Goal: Information Seeking & Learning: Learn about a topic

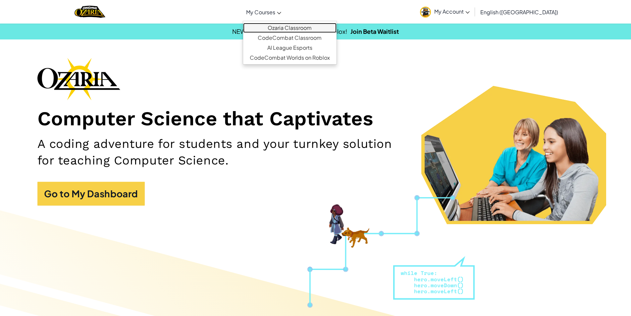
click at [293, 24] on link "Ozaria Classroom" at bounding box center [289, 28] width 93 height 10
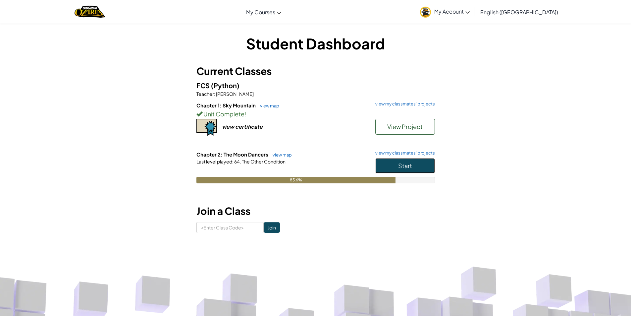
click at [412, 167] on span "Start" at bounding box center [405, 166] width 14 height 8
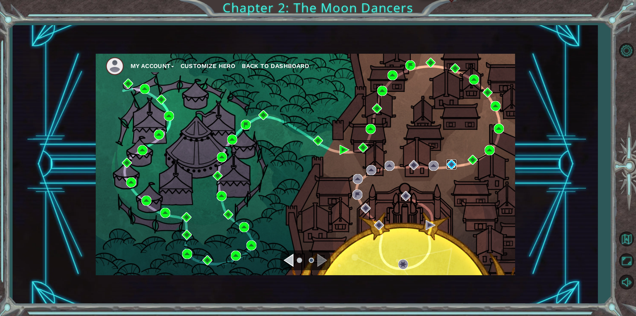
click at [450, 168] on img at bounding box center [452, 164] width 10 height 10
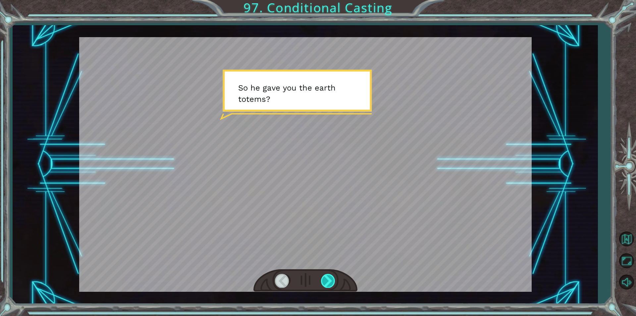
click at [328, 278] on div at bounding box center [328, 281] width 15 height 14
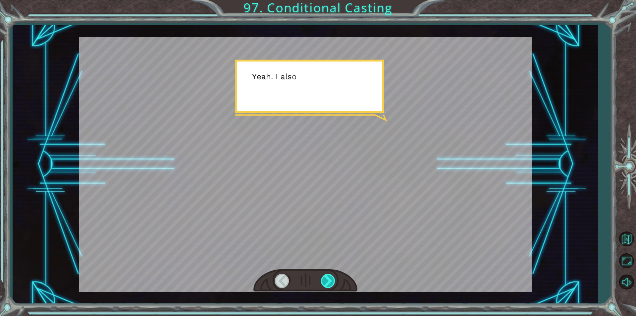
click at [328, 278] on div at bounding box center [328, 281] width 15 height 14
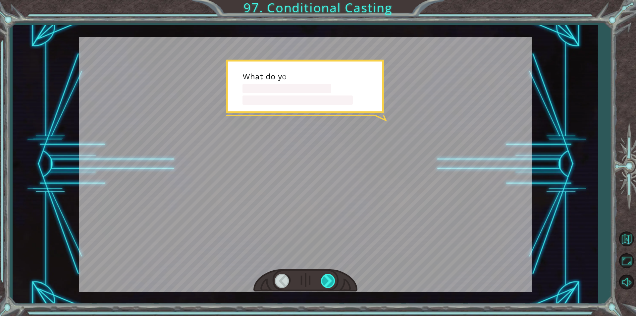
click at [328, 278] on div at bounding box center [328, 281] width 15 height 14
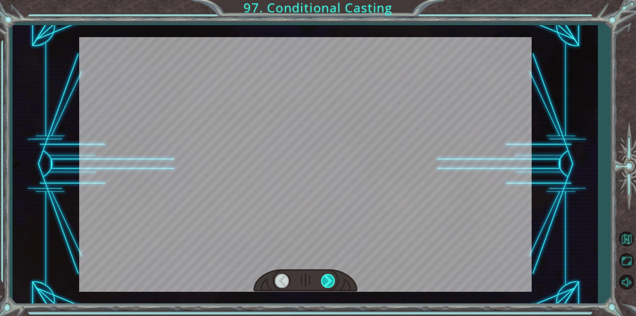
click at [328, 278] on div at bounding box center [328, 281] width 15 height 14
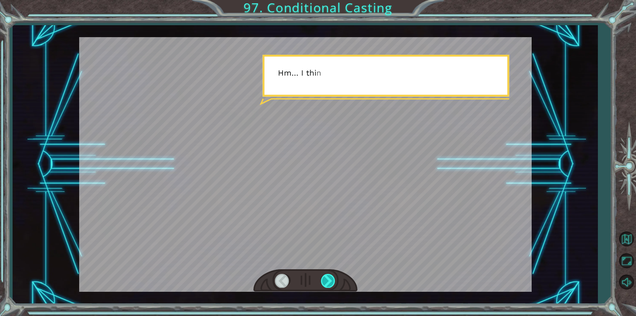
click at [328, 278] on div at bounding box center [328, 281] width 15 height 14
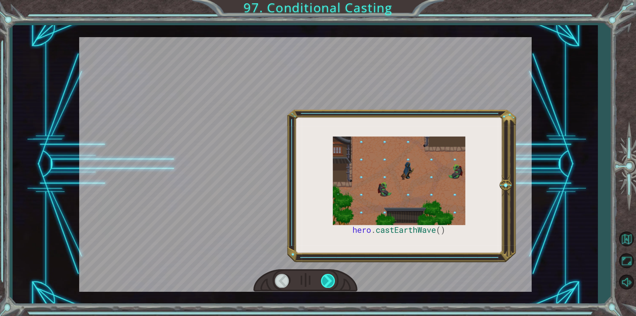
click at [328, 278] on div at bounding box center [328, 281] width 15 height 14
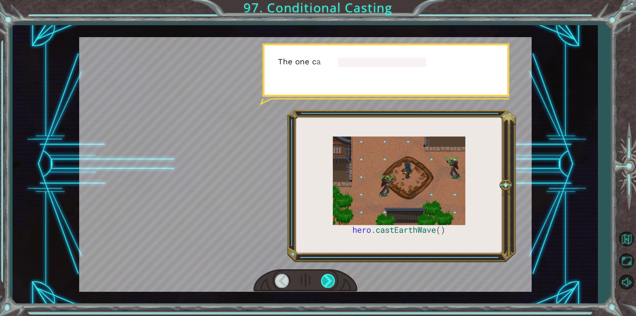
click at [328, 278] on div at bounding box center [328, 281] width 15 height 14
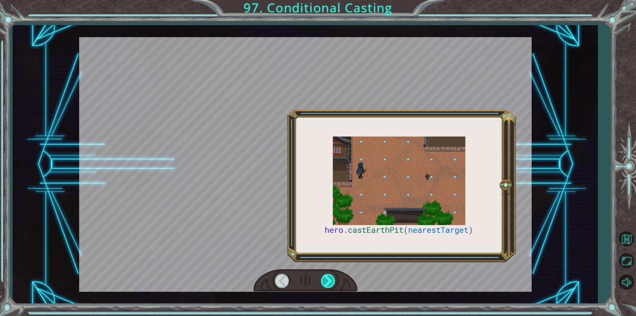
click at [328, 278] on div at bounding box center [328, 281] width 15 height 14
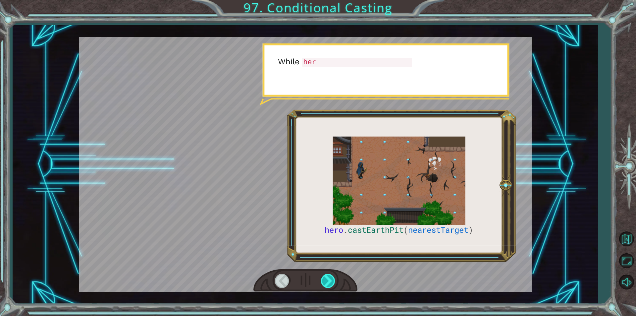
click at [328, 278] on div at bounding box center [328, 281] width 15 height 14
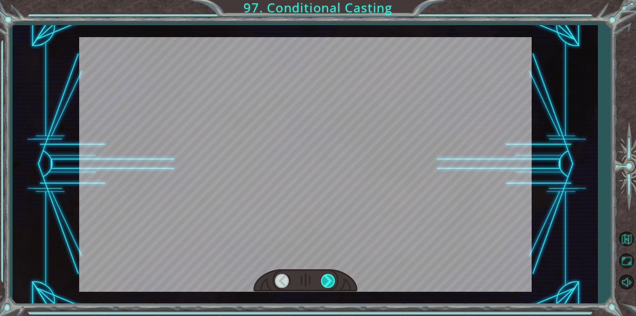
click at [328, 278] on div at bounding box center [328, 281] width 15 height 14
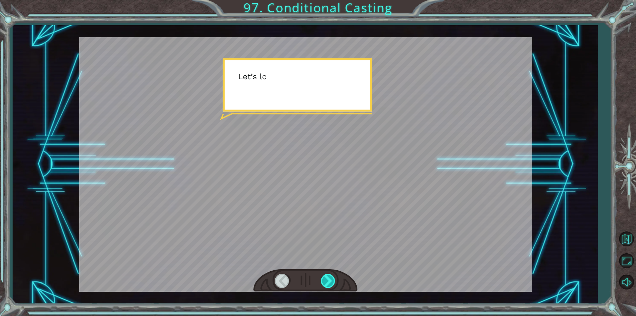
click at [328, 278] on div at bounding box center [328, 281] width 15 height 14
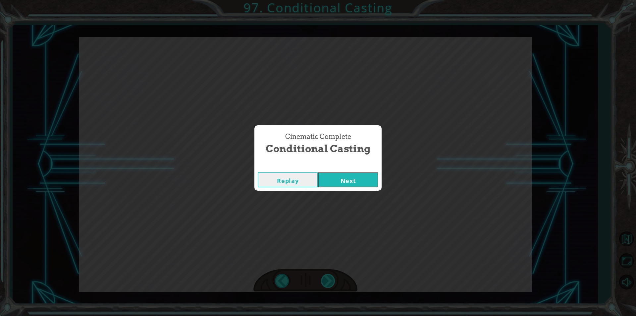
click at [328, 278] on div "Cinematic Complete Conditional Casting Replay Next" at bounding box center [318, 158] width 636 height 316
click at [344, 188] on div "Replay Next" at bounding box center [317, 180] width 127 height 22
click at [345, 183] on button "Next" at bounding box center [348, 179] width 60 height 15
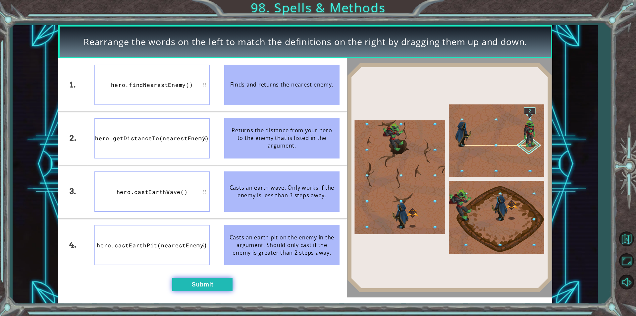
click at [185, 280] on button "Submit" at bounding box center [202, 284] width 60 height 13
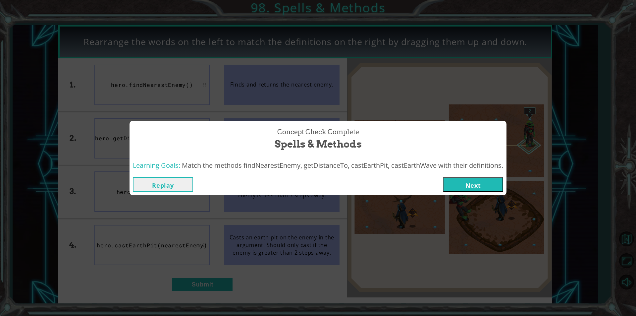
click at [490, 193] on div "Replay Next" at bounding box center [318, 185] width 377 height 22
click at [482, 187] on button "Next" at bounding box center [473, 184] width 60 height 15
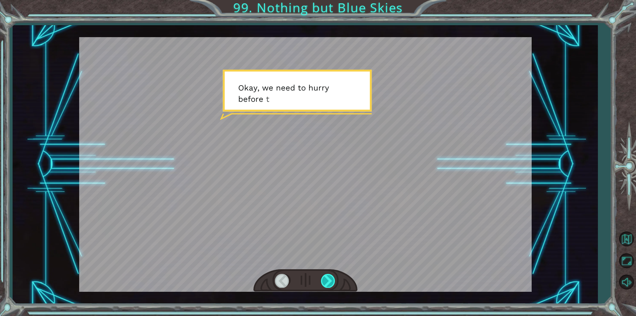
click at [334, 275] on div at bounding box center [305, 280] width 104 height 23
click at [333, 275] on div at bounding box center [328, 281] width 15 height 14
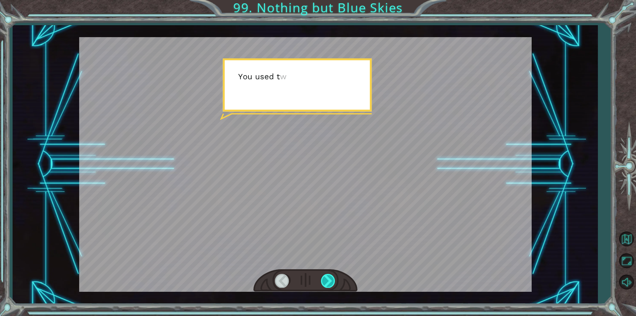
click at [333, 275] on div at bounding box center [328, 281] width 15 height 14
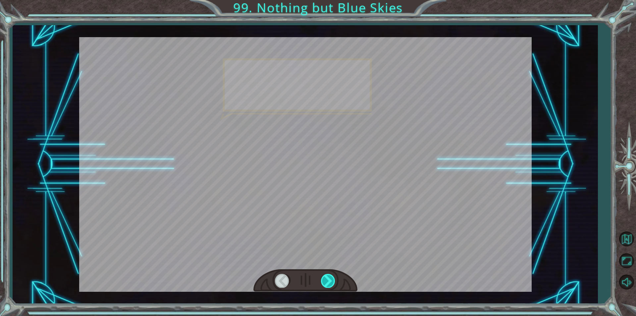
click at [333, 275] on div at bounding box center [328, 281] width 15 height 14
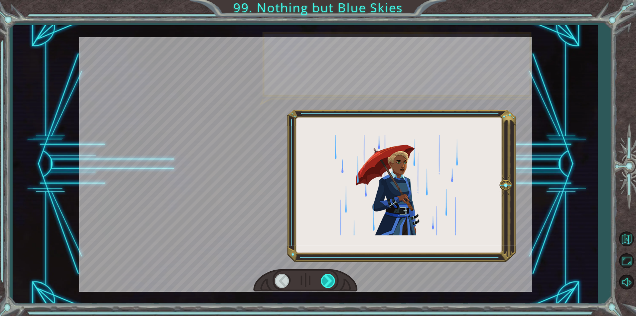
click at [333, 275] on div at bounding box center [328, 281] width 15 height 14
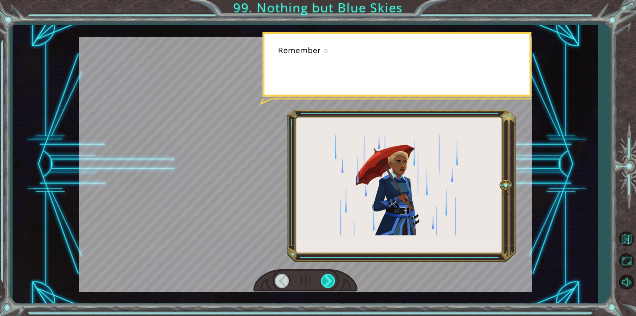
click at [333, 275] on div at bounding box center [328, 281] width 15 height 14
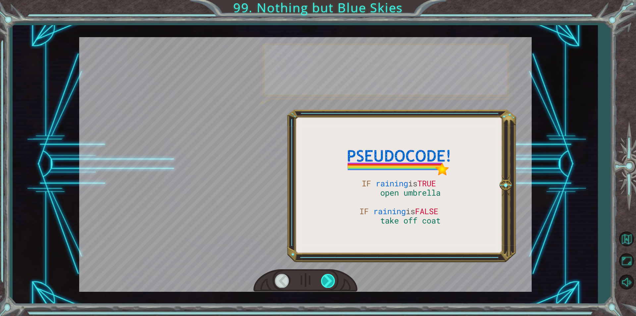
click at [331, 274] on div at bounding box center [328, 281] width 15 height 14
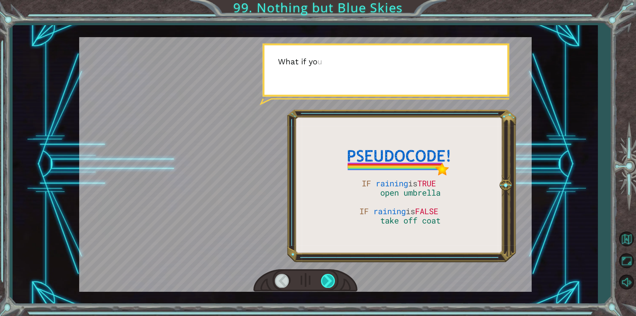
click at [331, 274] on div at bounding box center [328, 281] width 15 height 14
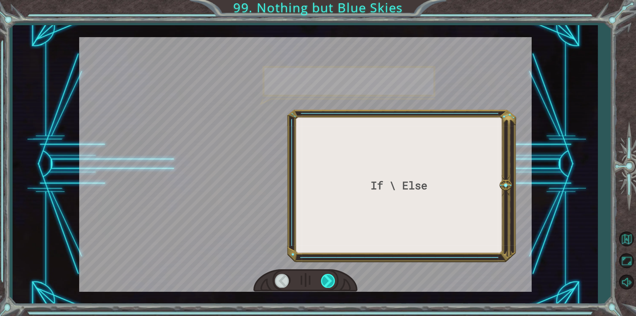
click at [331, 274] on div at bounding box center [328, 281] width 15 height 14
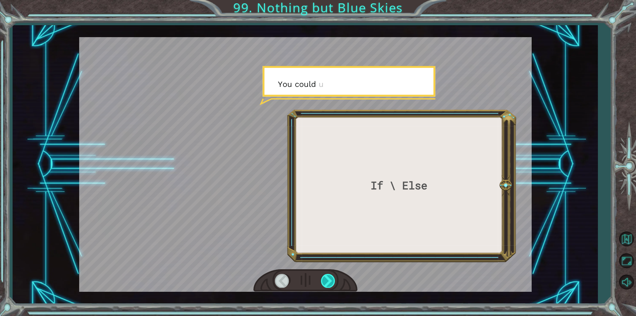
click at [331, 274] on div at bounding box center [328, 281] width 15 height 14
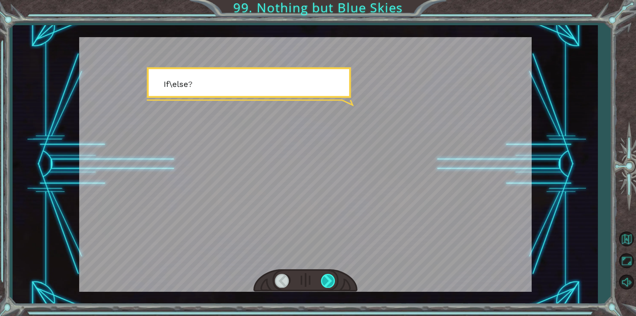
click at [331, 274] on div at bounding box center [328, 281] width 15 height 14
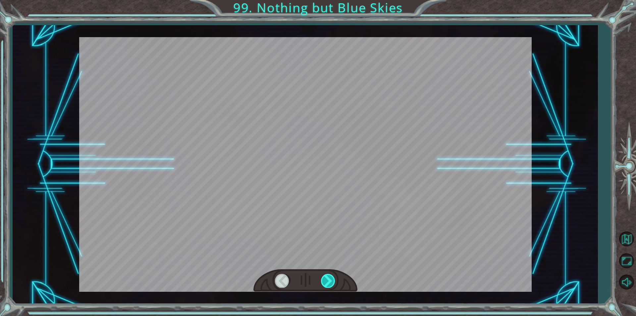
click at [331, 274] on div at bounding box center [328, 281] width 15 height 14
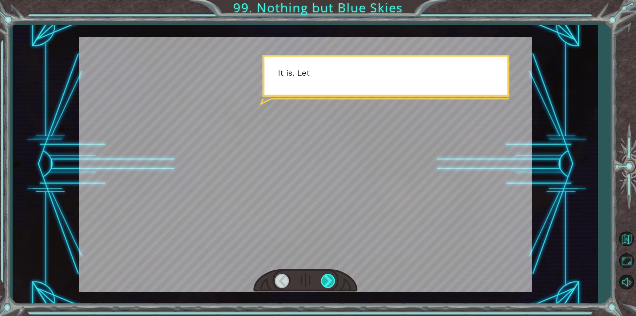
click at [331, 274] on div at bounding box center [328, 281] width 15 height 14
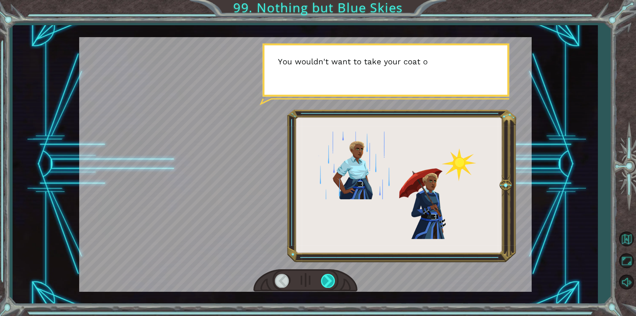
click at [331, 274] on div at bounding box center [328, 281] width 15 height 14
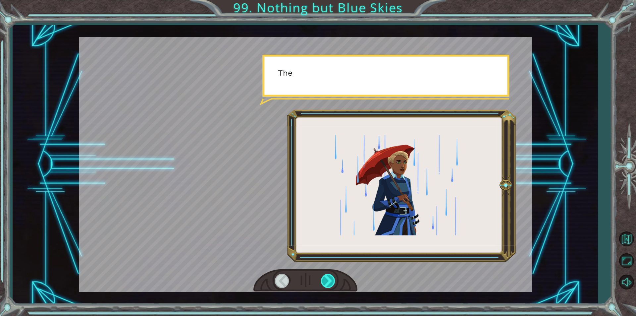
click at [331, 274] on div at bounding box center [328, 281] width 15 height 14
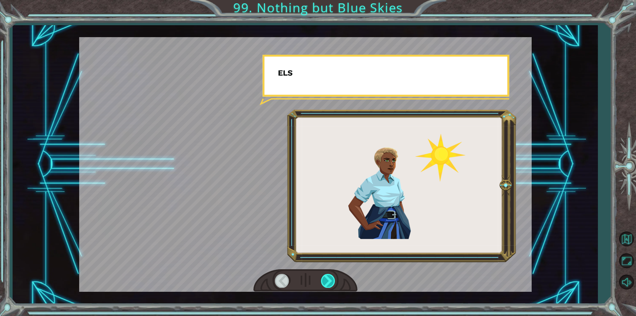
click at [331, 274] on div at bounding box center [328, 281] width 15 height 14
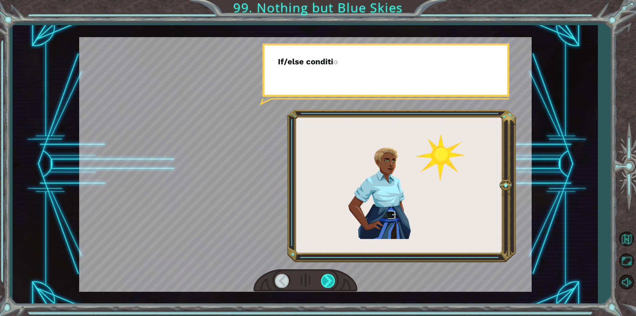
click at [331, 274] on div at bounding box center [328, 281] width 15 height 14
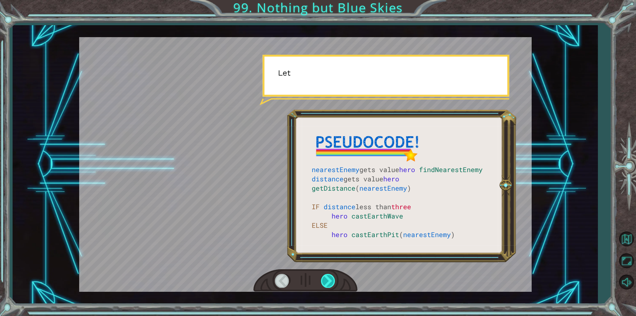
click at [331, 274] on div at bounding box center [328, 281] width 15 height 14
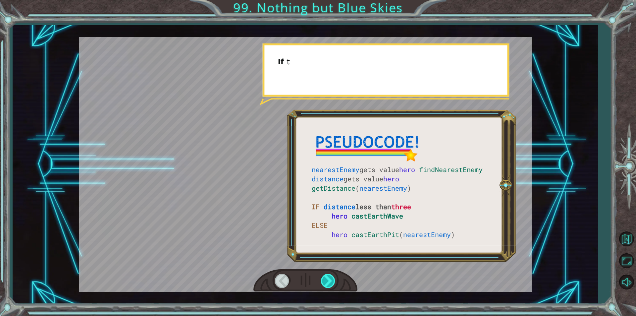
click at [331, 274] on div at bounding box center [328, 281] width 15 height 14
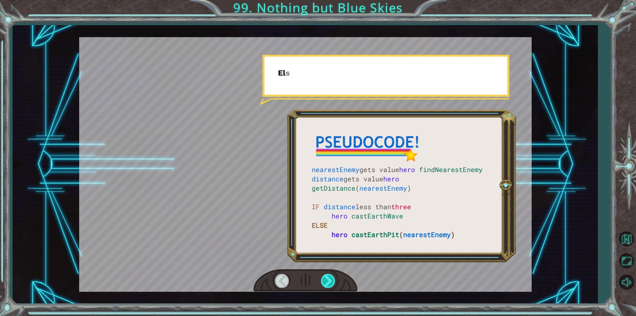
click at [331, 274] on div at bounding box center [328, 281] width 15 height 14
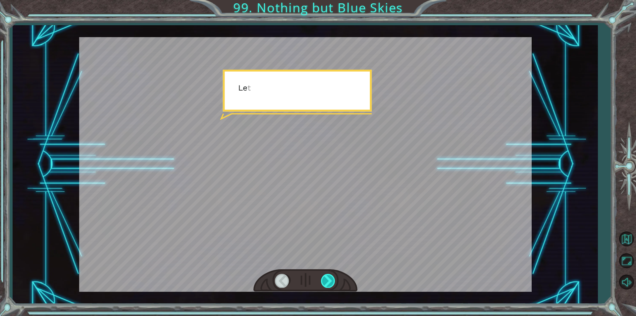
click at [331, 274] on div at bounding box center [328, 281] width 15 height 14
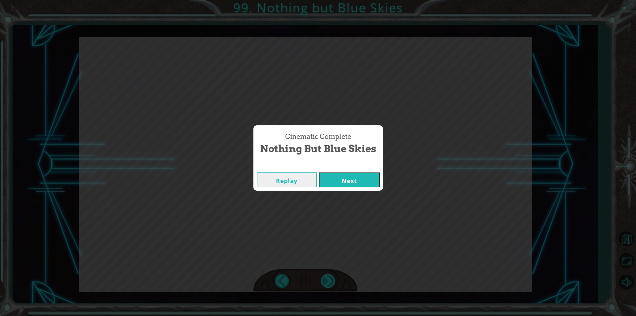
click at [331, 274] on div "Cinematic Complete Nothing but Blue Skies Replay Next" at bounding box center [318, 158] width 636 height 316
click at [360, 181] on button "Next" at bounding box center [349, 179] width 60 height 15
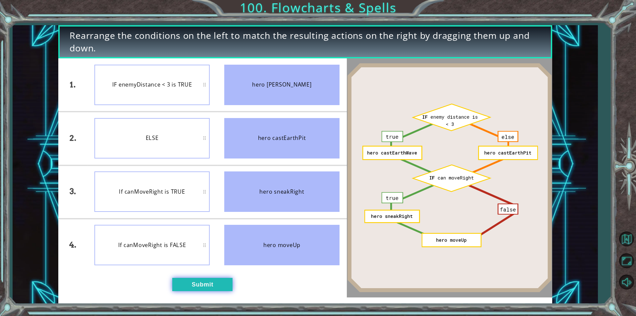
click at [209, 278] on button "Submit" at bounding box center [202, 284] width 60 height 13
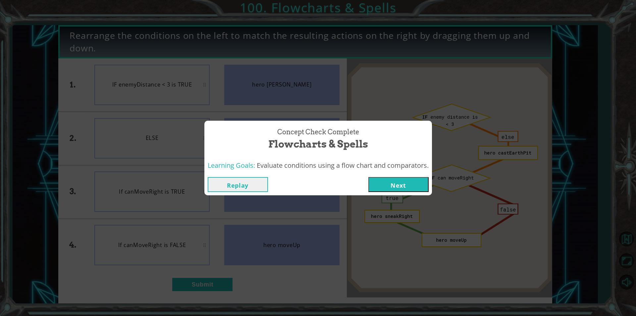
click at [387, 185] on button "Next" at bounding box center [398, 184] width 60 height 15
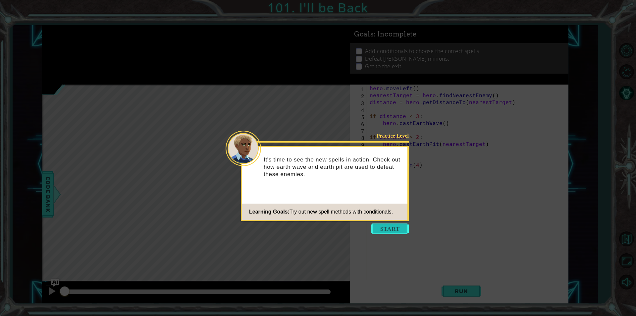
click at [396, 234] on button "Start" at bounding box center [390, 228] width 38 height 11
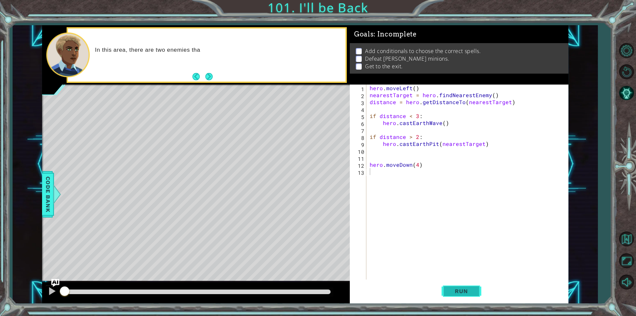
click at [451, 291] on span "Run" at bounding box center [461, 291] width 26 height 7
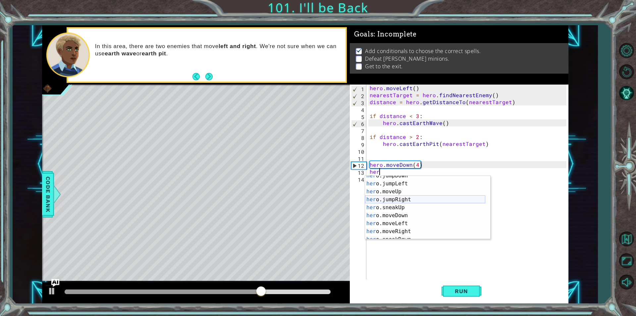
scroll to position [20, 0]
click at [393, 225] on div "her o.jumpDown press enter her o.jumpLeft press enter her o.moveUp press enter …" at bounding box center [425, 212] width 120 height 80
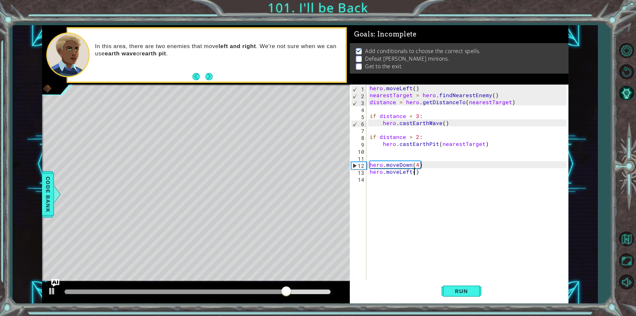
type textarea "hero.moveLeft(1)"
click at [382, 174] on div "hero . moveLeft ( ) nearestTarget = hero . findNearestEnemy ( ) distance = hero…" at bounding box center [468, 188] width 201 height 209
click at [384, 179] on div "hero . moveLeft ( ) nearestTarget = hero . findNearestEnemy ( ) distance = hero…" at bounding box center [468, 188] width 201 height 209
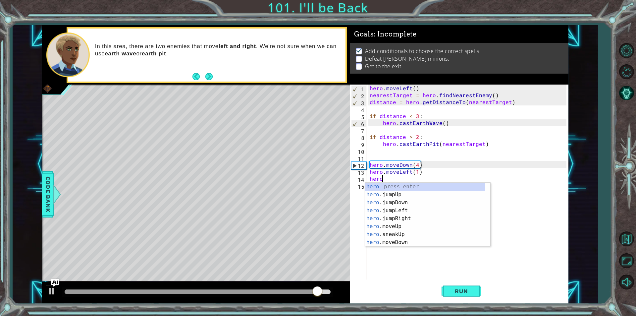
type textarea "heroc"
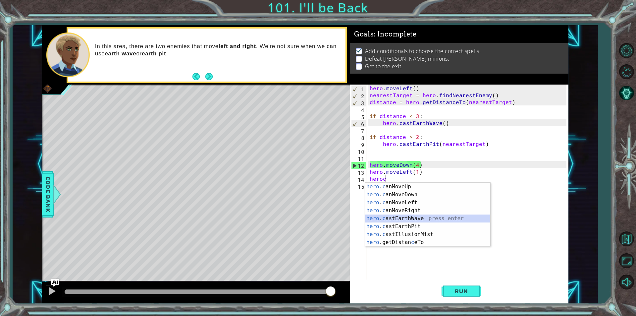
click at [426, 221] on div "hero . c anMoveUp press enter hero . c anMoveDown press enter hero . c anMoveLe…" at bounding box center [427, 223] width 125 height 80
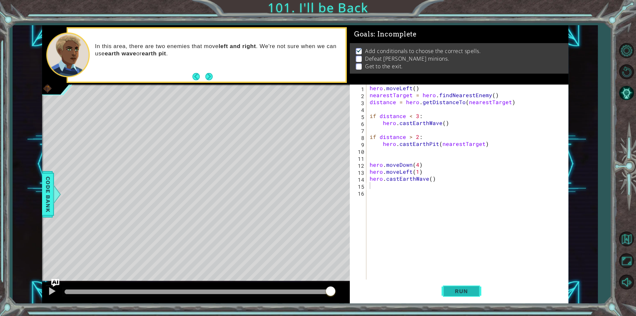
click at [457, 281] on button "Run" at bounding box center [462, 291] width 40 height 22
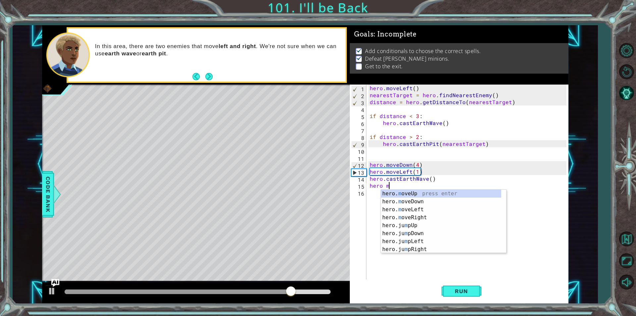
scroll to position [0, 1]
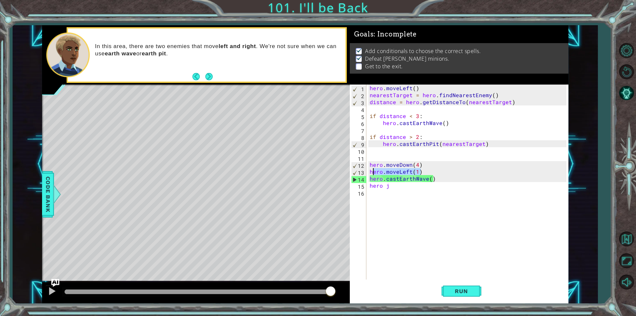
drag, startPoint x: 422, startPoint y: 172, endPoint x: 373, endPoint y: 170, distance: 49.4
click at [373, 170] on div "hero . moveLeft ( ) nearestTarget = hero . findNearestEnemy ( ) distance = hero…" at bounding box center [468, 188] width 201 height 209
click at [469, 299] on button "Run" at bounding box center [462, 291] width 40 height 22
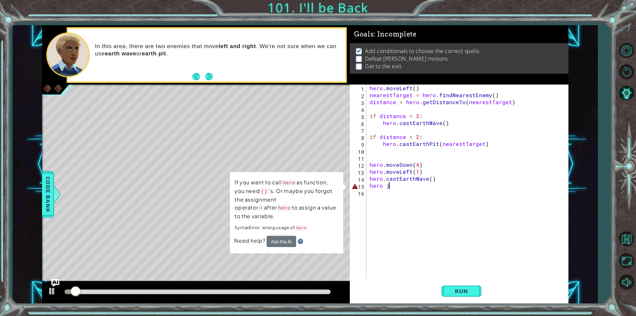
drag, startPoint x: 408, startPoint y: 185, endPoint x: 331, endPoint y: 190, distance: 77.4
click at [331, 190] on div "1 ההההההההההההההההההההההההההההההההההההההההההההההההההההההההההההההההההההההההההההה…" at bounding box center [305, 164] width 526 height 278
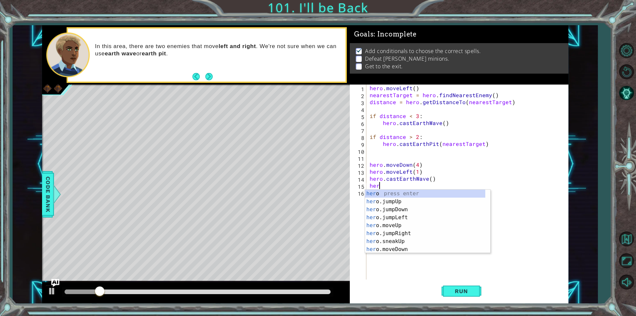
scroll to position [0, 0]
type textarea "h"
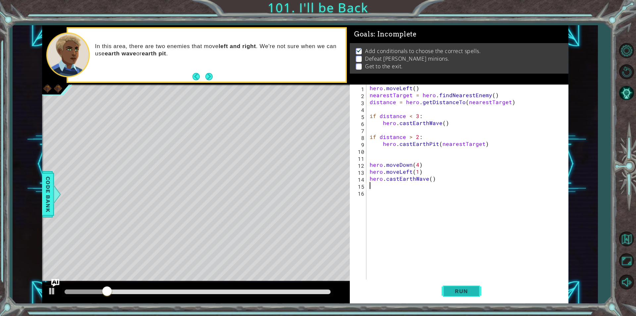
click at [453, 288] on span "Run" at bounding box center [461, 291] width 26 height 7
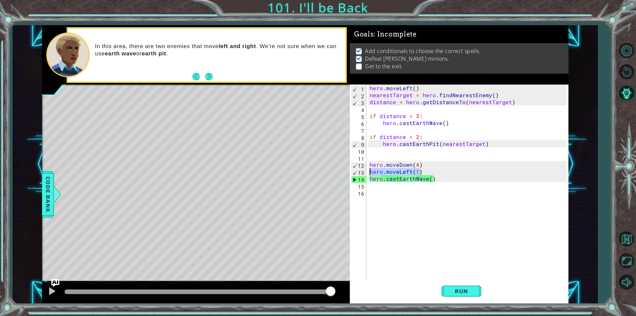
drag, startPoint x: 433, startPoint y: 170, endPoint x: 368, endPoint y: 174, distance: 64.7
click at [368, 174] on div "hero . moveLeft ( ) nearestTarget = hero . findNearestEnemy ( ) distance = hero…" at bounding box center [468, 188] width 201 height 209
type textarea "hero.moveLeft(1)"
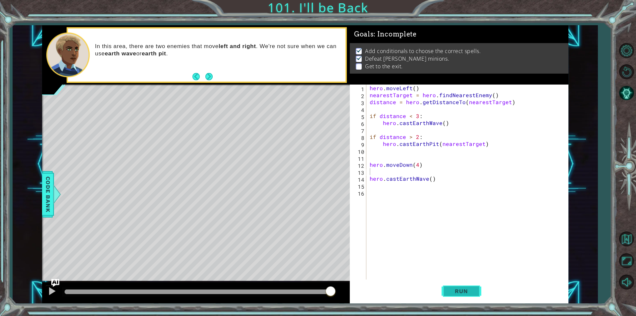
click at [470, 290] on span "Run" at bounding box center [461, 291] width 26 height 7
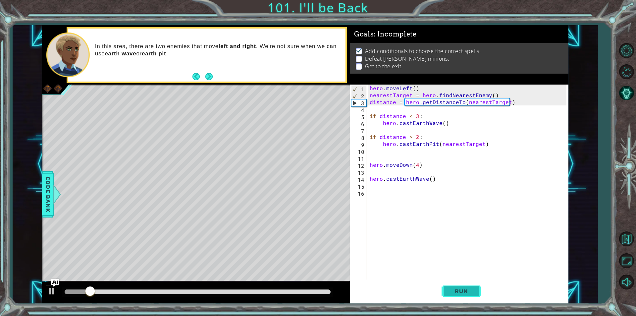
type textarea "hero.moveDown(4)"
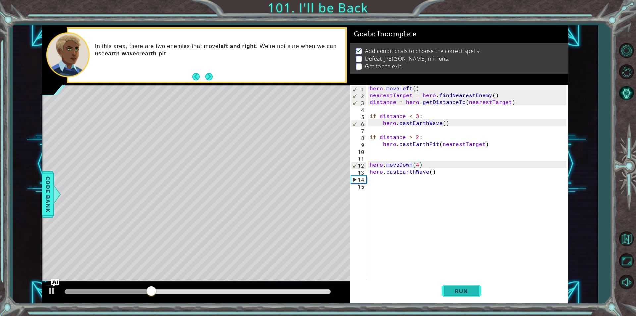
click at [461, 298] on button "Run" at bounding box center [462, 291] width 40 height 22
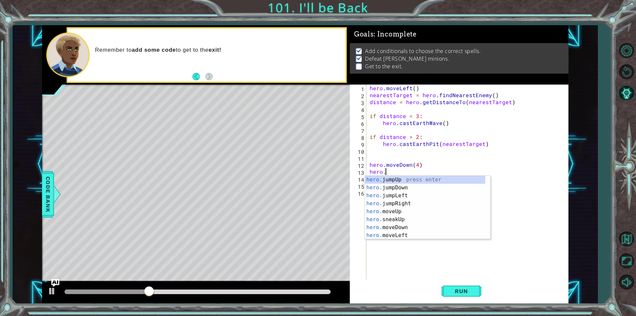
scroll to position [0, 1]
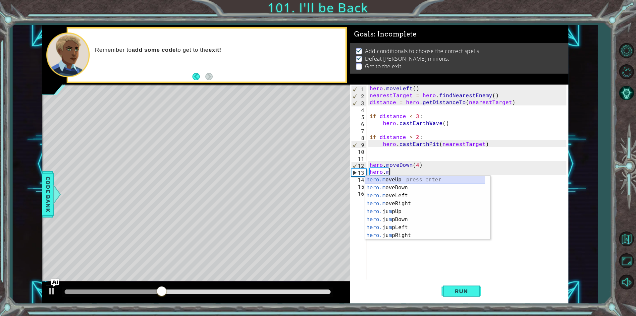
click at [391, 180] on div "hero.m oveUp press enter hero.m oveDown press enter hero.m oveLeft press enter …" at bounding box center [425, 216] width 120 height 80
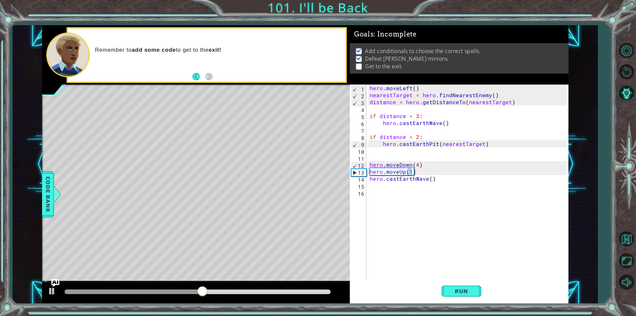
drag, startPoint x: 472, startPoint y: 288, endPoint x: 407, endPoint y: 195, distance: 113.1
click at [405, 199] on div "hero.moveUp(1) 1 2 3 4 5 6 7 8 9 10 11 12 13 14 15 16 hero . moveLeft ( ) neare…" at bounding box center [459, 193] width 219 height 219
click at [454, 295] on button "Run" at bounding box center [462, 291] width 40 height 22
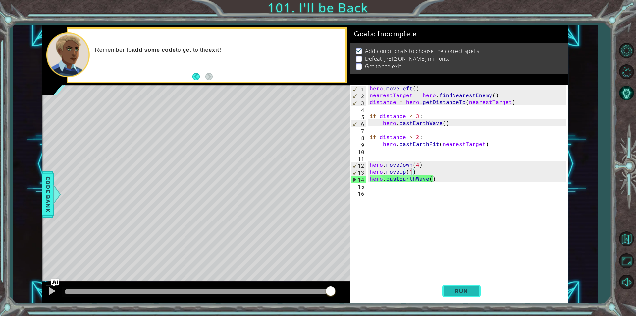
click at [456, 286] on button "Run" at bounding box center [462, 291] width 40 height 22
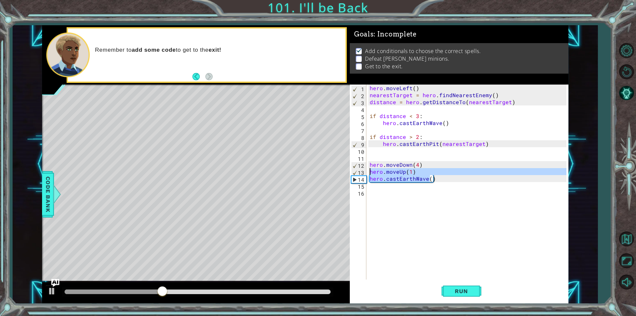
drag, startPoint x: 427, startPoint y: 175, endPoint x: 362, endPoint y: 173, distance: 65.0
click at [362, 173] on div "hero.moveUp(1) 1 2 3 4 5 6 7 8 9 10 11 12 13 14 15 16 hero . moveLeft ( ) neare…" at bounding box center [458, 181] width 217 height 195
click at [369, 175] on div "hero . moveLeft ( ) nearestTarget = hero . findNearestEnemy ( ) distance = hero…" at bounding box center [467, 181] width 198 height 195
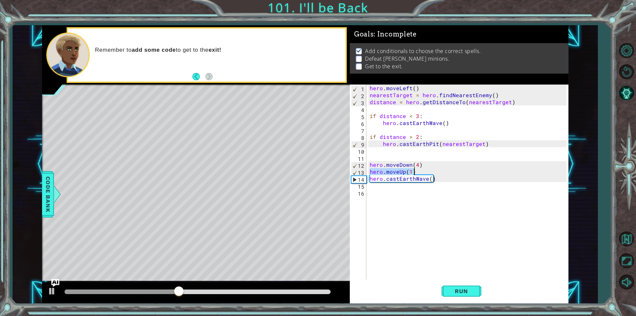
drag, startPoint x: 370, startPoint y: 169, endPoint x: 416, endPoint y: 170, distance: 45.7
click at [416, 170] on div "hero . moveLeft ( ) nearestTarget = hero . findNearestEnemy ( ) distance = hero…" at bounding box center [468, 188] width 201 height 209
type textarea "hero.moveUp(1)"
type textarea "hero.moveDown(4)"
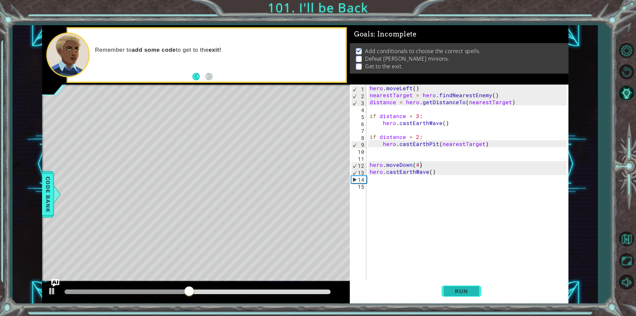
click at [452, 291] on span "Run" at bounding box center [461, 291] width 26 height 7
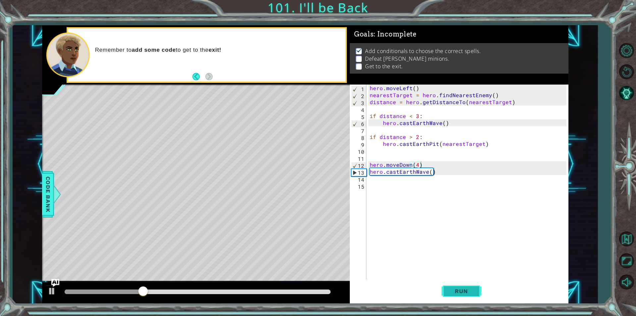
click at [445, 286] on button "Run" at bounding box center [462, 291] width 40 height 22
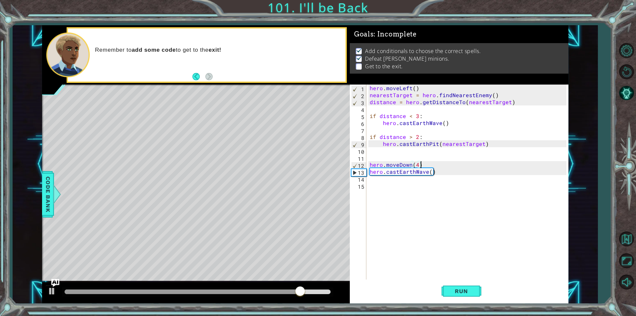
click at [384, 190] on div "hero . moveLeft ( ) nearestTarget = hero . findNearestEnemy ( ) distance = hero…" at bounding box center [468, 188] width 201 height 209
click at [369, 184] on div "hero . moveLeft ( ) nearestTarget = hero . findNearestEnemy ( ) distance = hero…" at bounding box center [468, 188] width 201 height 209
click at [370, 179] on div "hero . moveLeft ( ) nearestTarget = hero . findNearestEnemy ( ) distance = hero…" at bounding box center [468, 188] width 201 height 209
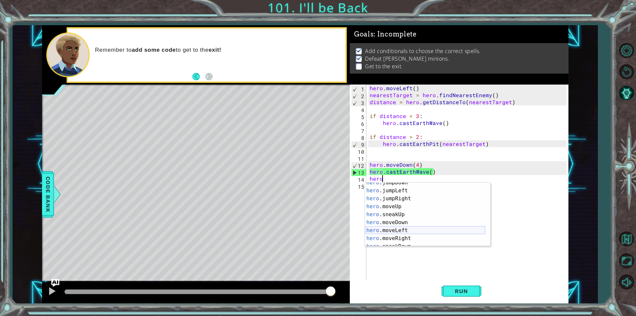
scroll to position [40, 0]
click at [390, 209] on div "hero .moveUp press enter hero .sneakUp press enter hero .moveDown press enter h…" at bounding box center [425, 223] width 120 height 80
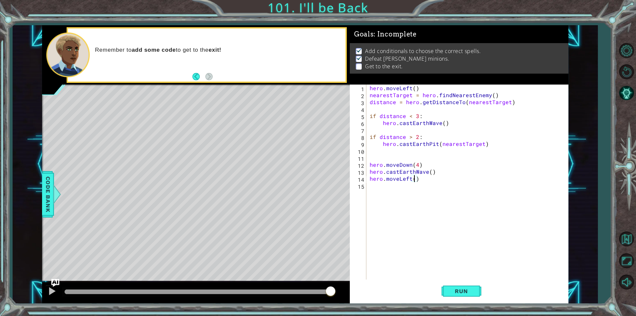
type textarea "hero.moveLeft(4)"
click at [390, 209] on div "hero . moveLeft ( ) nearestTarget = hero . findNearestEnemy ( ) distance = hero…" at bounding box center [468, 188] width 201 height 209
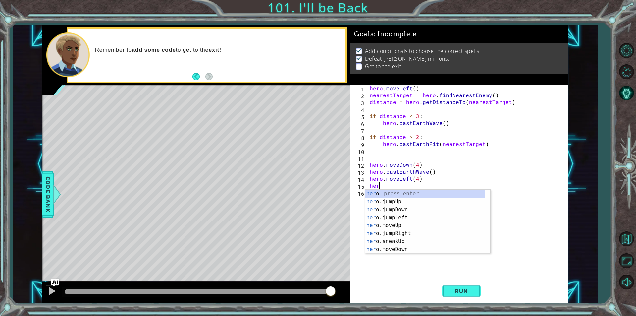
type textarea "hero"
click at [390, 219] on div "hero press enter hero .jumpUp press enter hero .jumpDown press enter hero .jump…" at bounding box center [425, 229] width 120 height 80
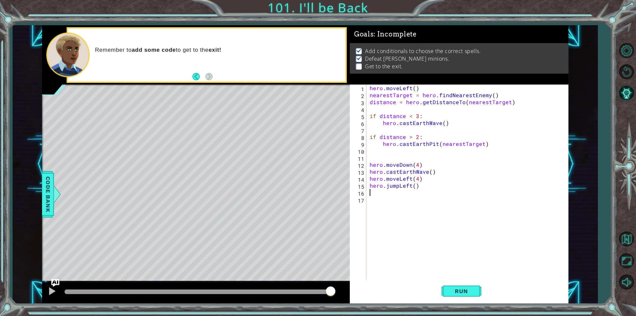
scroll to position [0, 0]
click at [467, 297] on button "Run" at bounding box center [462, 291] width 40 height 22
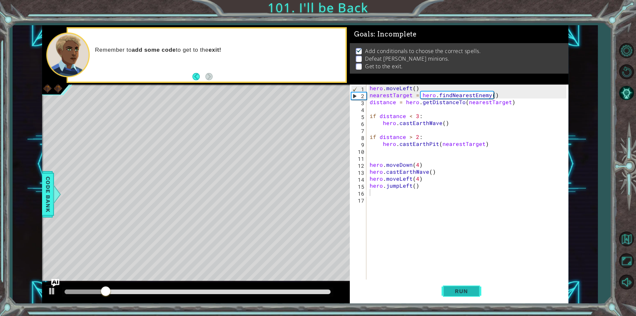
click at [467, 297] on button "Run" at bounding box center [462, 291] width 40 height 22
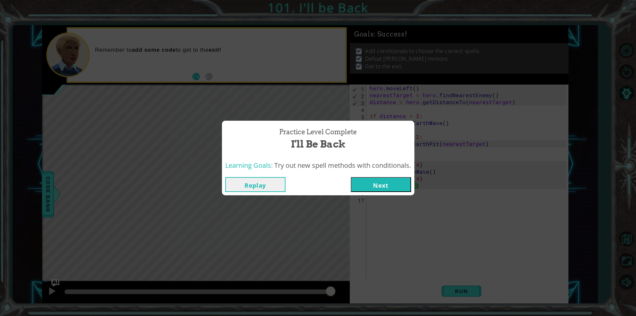
click at [395, 188] on button "Next" at bounding box center [381, 184] width 60 height 15
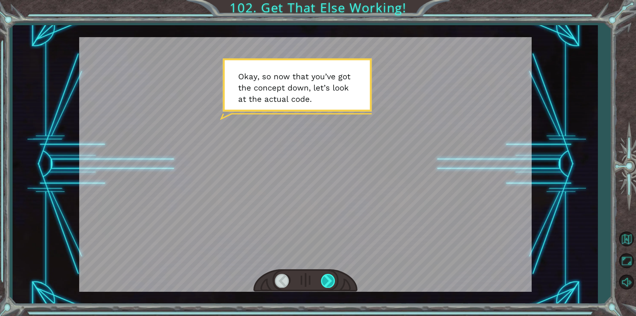
click at [329, 277] on div at bounding box center [328, 281] width 15 height 14
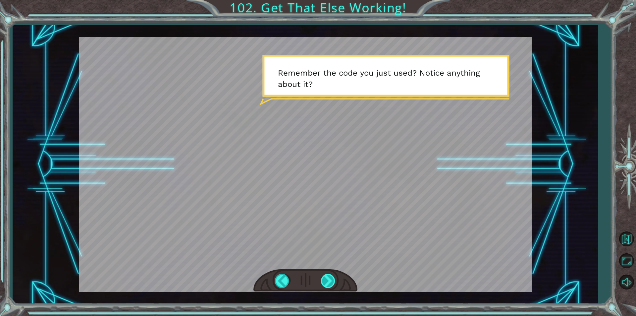
click at [324, 275] on div at bounding box center [328, 281] width 15 height 14
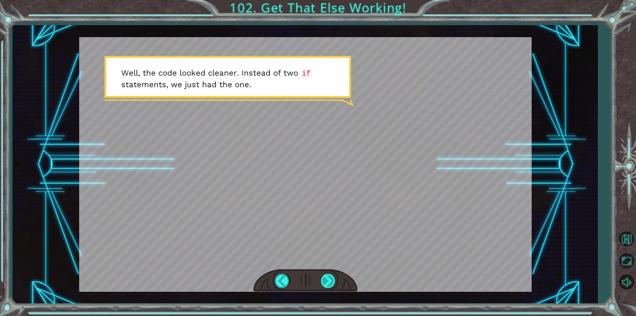
click at [331, 278] on div at bounding box center [328, 281] width 15 height 14
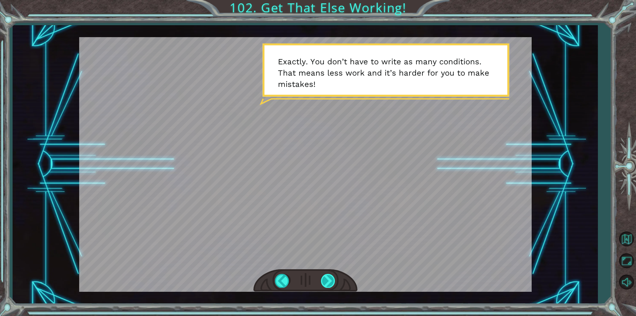
click at [325, 283] on div at bounding box center [328, 281] width 15 height 14
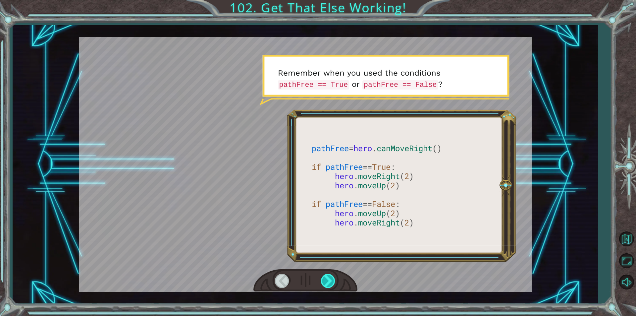
click at [323, 282] on div at bounding box center [328, 281] width 15 height 14
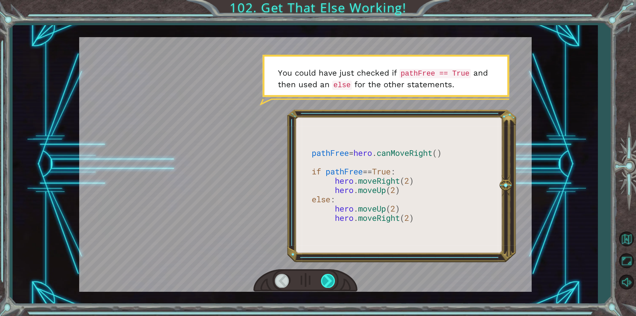
click at [323, 282] on div at bounding box center [328, 281] width 15 height 14
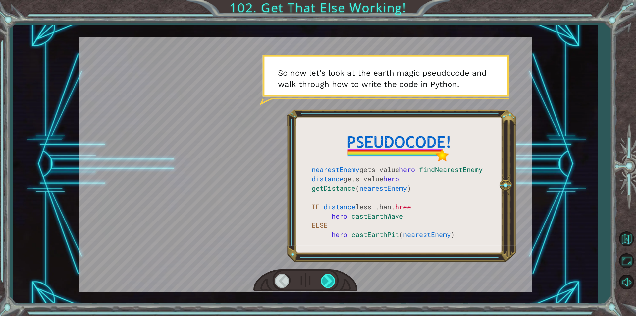
click at [323, 282] on div at bounding box center [328, 281] width 15 height 14
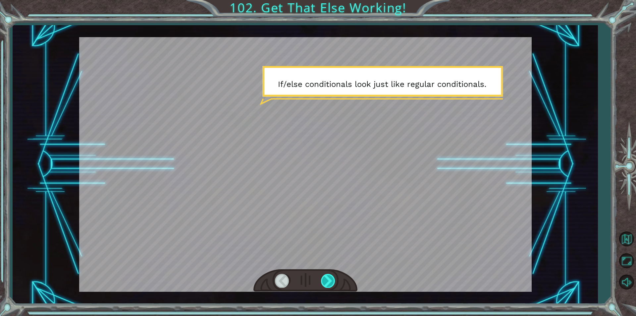
click at [323, 282] on div at bounding box center [328, 281] width 15 height 14
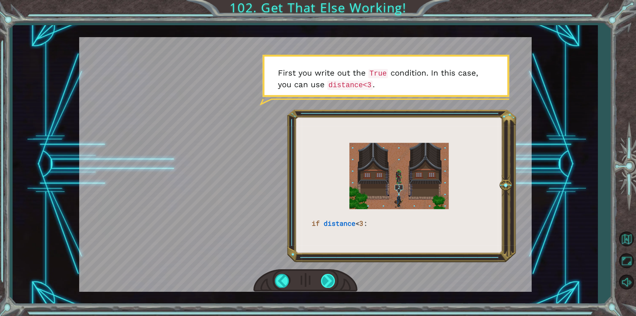
click at [324, 285] on div at bounding box center [328, 281] width 15 height 14
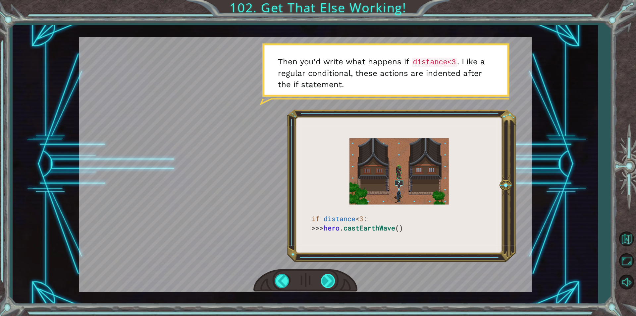
click at [325, 284] on div at bounding box center [328, 281] width 15 height 14
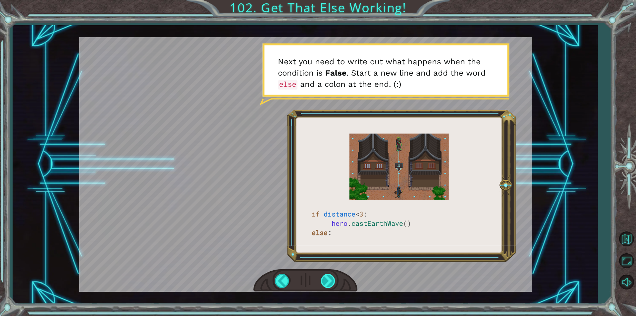
click at [324, 283] on div at bounding box center [328, 281] width 15 height 14
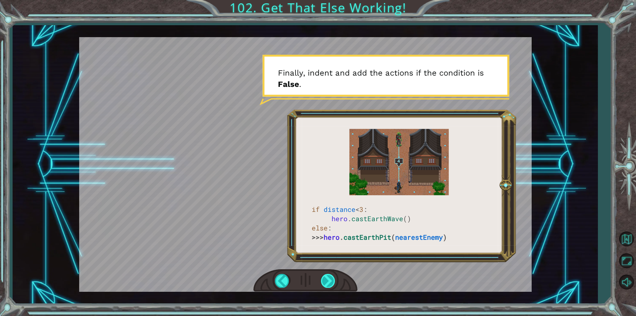
click at [324, 283] on div at bounding box center [328, 281] width 15 height 14
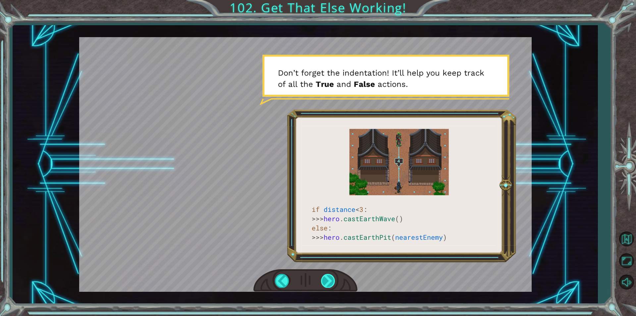
click at [324, 283] on div at bounding box center [328, 281] width 15 height 14
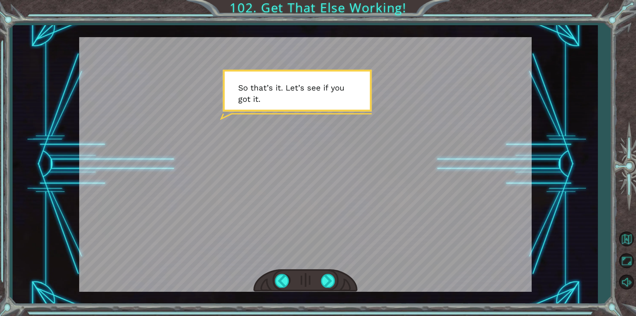
click at [318, 281] on div at bounding box center [305, 280] width 104 height 23
click at [322, 283] on div at bounding box center [328, 281] width 15 height 14
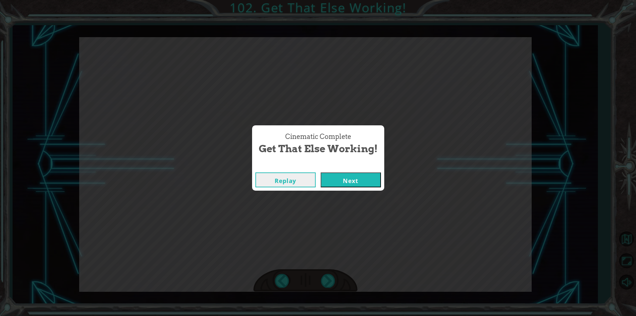
click at [336, 176] on button "Next" at bounding box center [351, 179] width 60 height 15
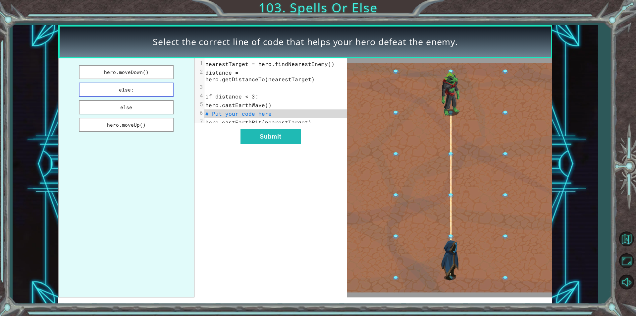
click at [132, 93] on button "else:" at bounding box center [126, 89] width 95 height 14
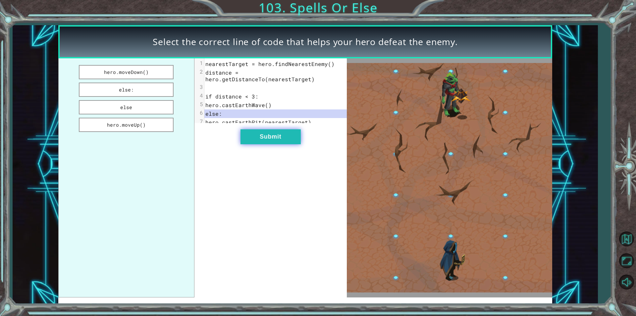
click at [264, 138] on button "Submit" at bounding box center [271, 136] width 60 height 15
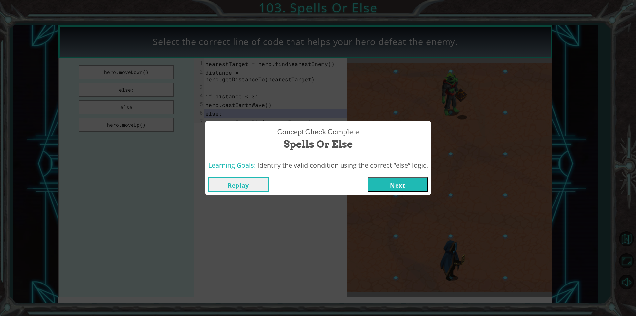
click at [392, 194] on div "Replay Next" at bounding box center [318, 185] width 226 height 22
click at [385, 180] on button "Next" at bounding box center [398, 184] width 60 height 15
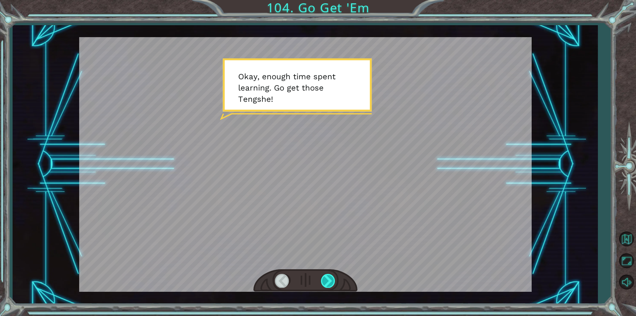
click at [324, 275] on div at bounding box center [328, 281] width 15 height 14
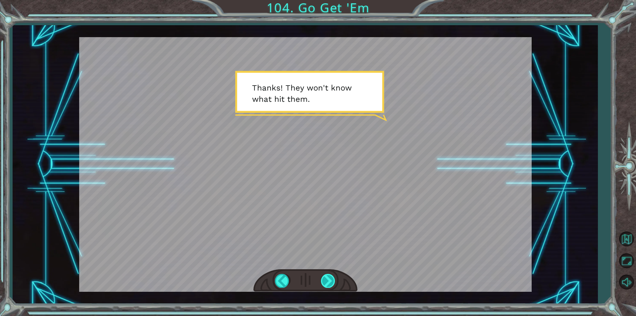
click at [331, 274] on div at bounding box center [328, 281] width 15 height 14
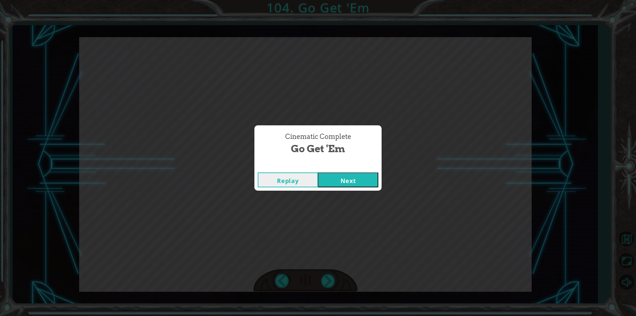
click at [359, 180] on button "Next" at bounding box center [348, 179] width 60 height 15
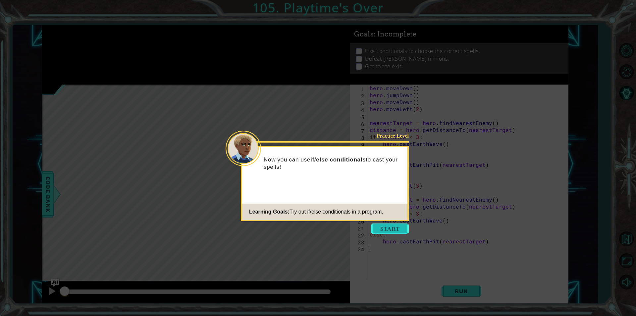
click at [384, 226] on button "Start" at bounding box center [390, 228] width 38 height 11
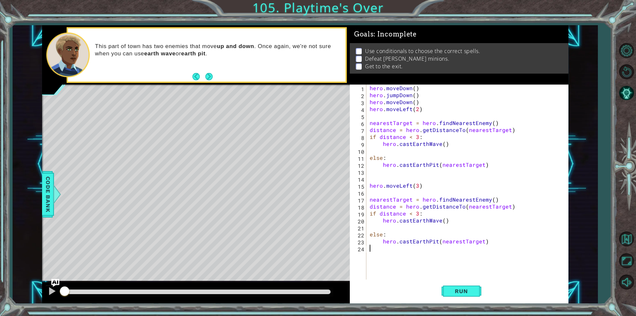
drag, startPoint x: 460, startPoint y: 288, endPoint x: 462, endPoint y: 279, distance: 8.4
click at [462, 279] on div "1 2 3 4 5 6 7 8 9 10 11 12 13 14 15 16 17 18 19 20 21 22 23 24 hero . moveDown …" at bounding box center [459, 193] width 219 height 219
click at [460, 285] on button "Run" at bounding box center [462, 291] width 40 height 22
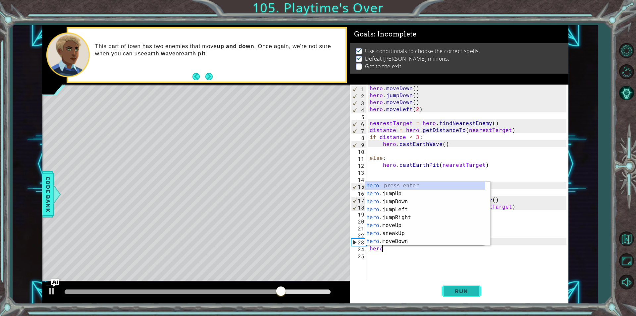
scroll to position [0, 1]
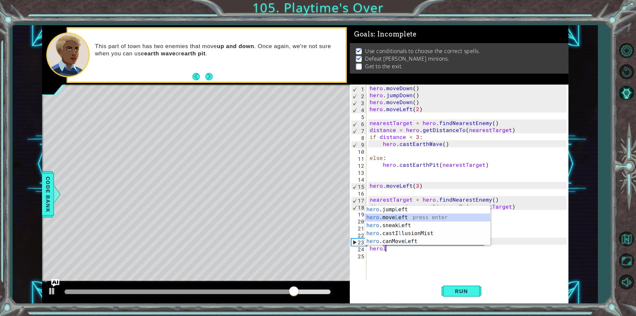
click at [423, 213] on div "hero .jump L eft press enter hero .move L eft press enter hero .sneak L eft pre…" at bounding box center [427, 233] width 125 height 56
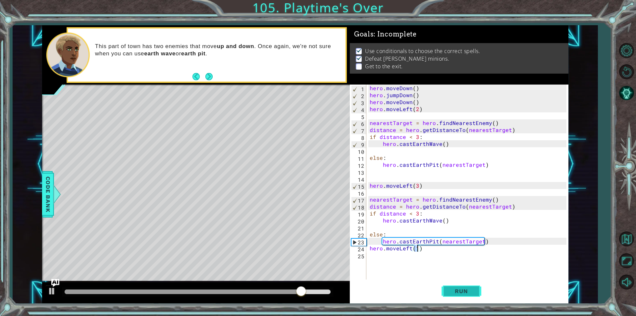
type textarea "hero.moveLeft(1)"
click at [470, 291] on span "Run" at bounding box center [461, 291] width 26 height 7
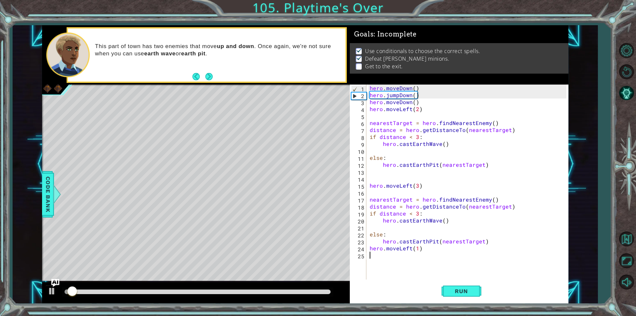
click at [407, 265] on div "hero . moveDown ( ) hero . jumpDown ( ) hero . moveDown ( ) hero . moveLeft ( 2…" at bounding box center [468, 188] width 201 height 209
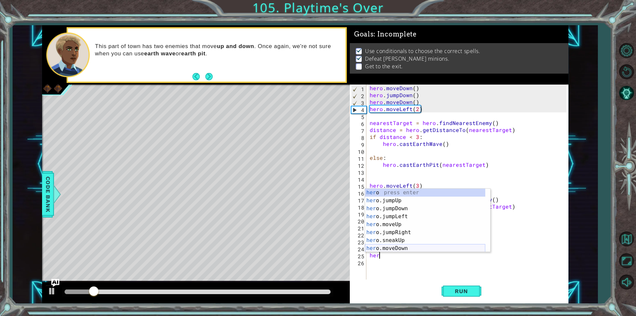
click at [400, 247] on div "her o press enter her o.jumpUp press enter her o.jumpDown press enter her o.jum…" at bounding box center [425, 228] width 120 height 80
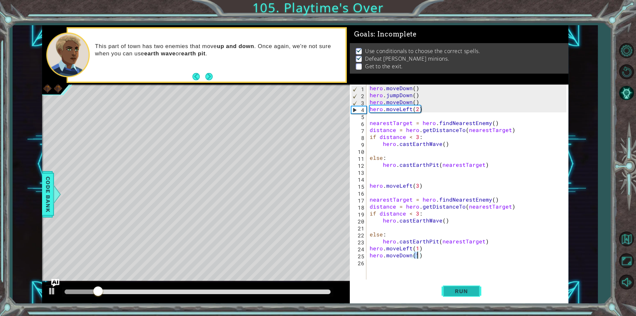
type textarea "hero.moveDown(1)"
click at [478, 283] on button "Run" at bounding box center [462, 291] width 40 height 22
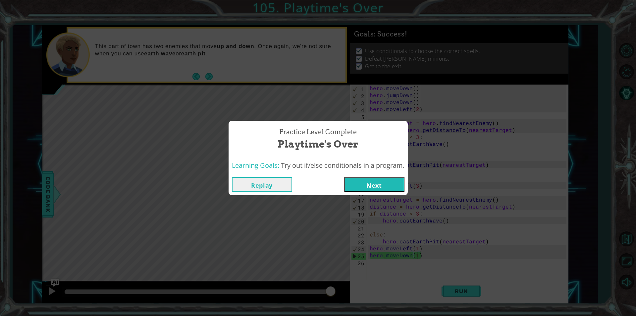
click at [362, 187] on button "Next" at bounding box center [374, 184] width 60 height 15
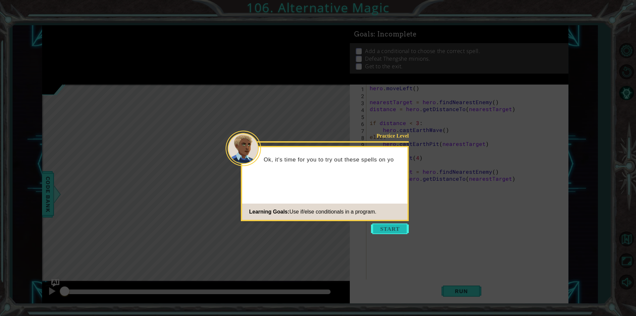
click at [404, 228] on button "Start" at bounding box center [390, 228] width 38 height 11
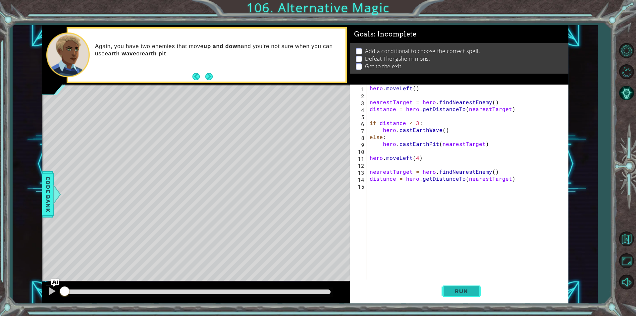
click at [455, 291] on span "Run" at bounding box center [461, 291] width 26 height 7
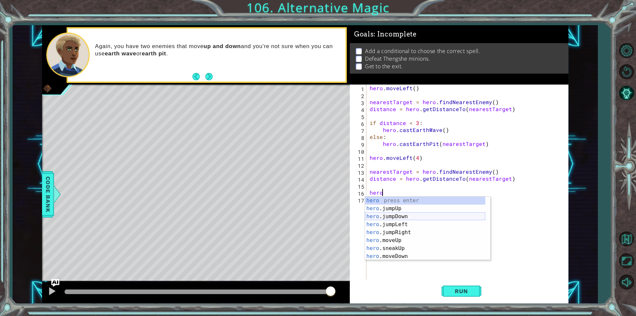
scroll to position [0, 1]
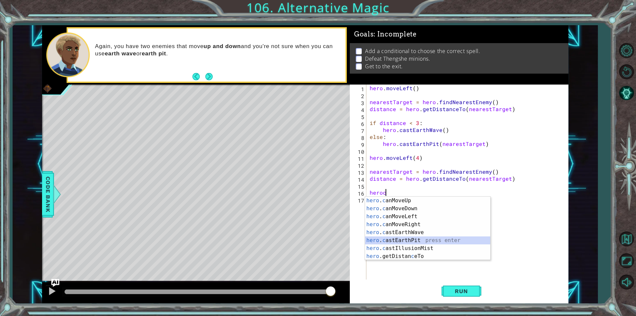
click at [394, 240] on div "hero . c anMoveUp press enter hero . c anMoveDown press enter hero . c anMoveLe…" at bounding box center [427, 236] width 125 height 80
type textarea "hero.castEarthPit(enemy)"
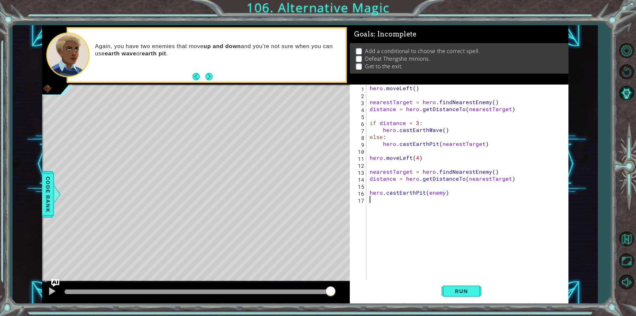
click at [393, 207] on div "hero . moveLeft ( ) nearestTarget = hero . findNearestEnemy ( ) distance = hero…" at bounding box center [468, 188] width 201 height 209
type textarea "g"
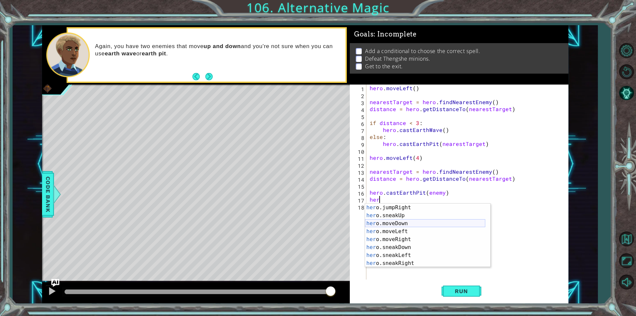
scroll to position [40, 0]
click at [392, 232] on div "her o.jumpRight press enter her o.sneakUp press enter her o.moveDown press ente…" at bounding box center [425, 243] width 120 height 80
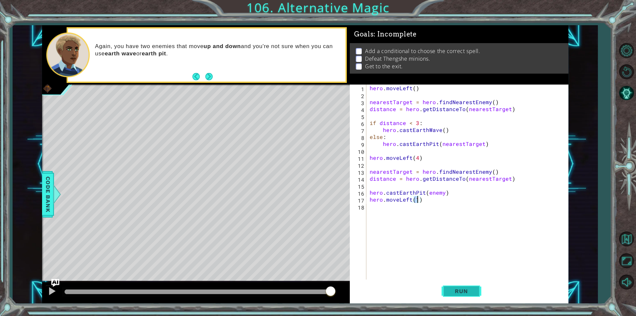
type textarea "hero.moveLeft(1)"
click at [451, 293] on span "Run" at bounding box center [461, 291] width 26 height 7
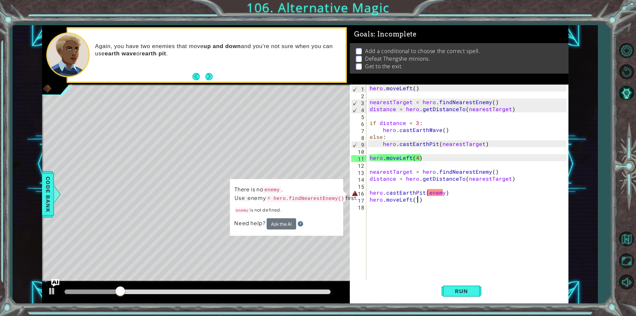
click at [430, 185] on div "hero . moveLeft ( ) nearestTarget = hero . findNearestEnemy ( ) distance = hero…" at bounding box center [468, 188] width 201 height 209
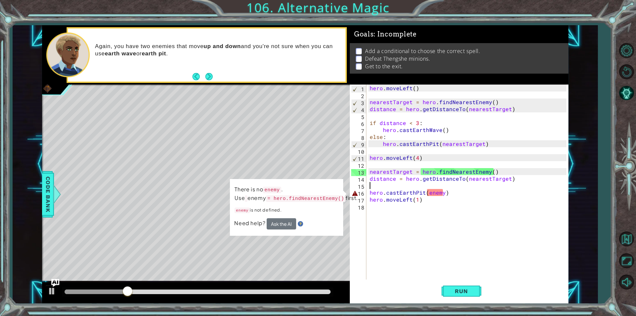
type textarea "]"
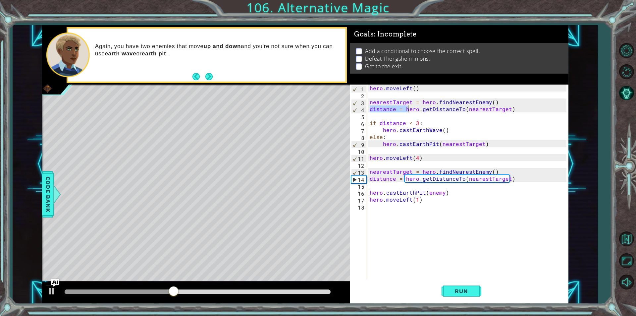
drag, startPoint x: 369, startPoint y: 105, endPoint x: 412, endPoint y: 109, distance: 43.9
click at [412, 109] on div "hero . moveLeft ( ) nearestTarget = hero . findNearestEnemy ( ) distance = hero…" at bounding box center [468, 188] width 201 height 209
type textarea "distance = hero.getDistanceTo(nearestTarget)"
click at [381, 97] on div "hero . moveLeft ( ) nearestTarget = hero . findNearestEnemy ( ) distance = hero…" at bounding box center [468, 188] width 201 height 209
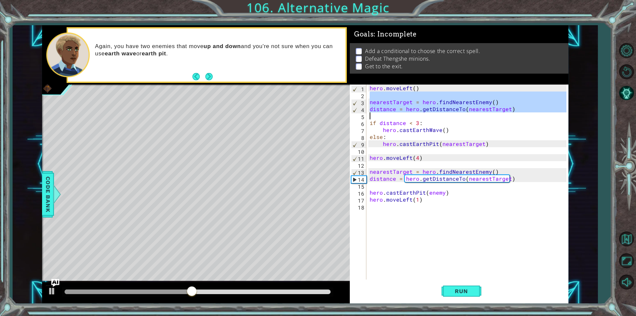
drag, startPoint x: 370, startPoint y: 97, endPoint x: 503, endPoint y: 116, distance: 134.2
click at [500, 116] on div "hero . moveLeft ( ) nearestTarget = hero . findNearestEnemy ( ) distance = hero…" at bounding box center [468, 188] width 201 height 209
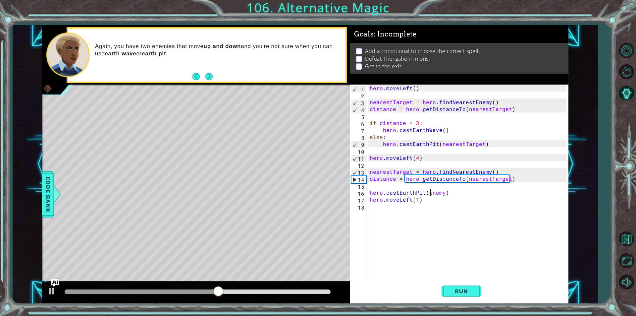
click at [431, 191] on div "hero . moveLeft ( ) nearestTarget = hero . findNearestEnemy ( ) distance = hero…" at bounding box center [468, 188] width 201 height 209
type textarea "hero.castEarthPit(enemy)"
click at [423, 187] on div "hero . moveLeft ( ) nearestTarget = hero . findNearestEnemy ( ) distance = hero…" at bounding box center [468, 188] width 201 height 209
drag, startPoint x: 422, startPoint y: 187, endPoint x: 394, endPoint y: 189, distance: 28.3
click at [394, 189] on div "hero . moveLeft ( ) nearestTarget = hero . findNearestEnemy ( ) distance = hero…" at bounding box center [468, 188] width 201 height 209
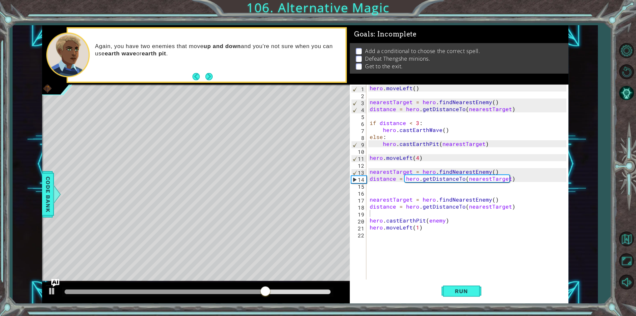
click at [368, 200] on div "1 2 3 4 5 6 7 8 9 10 11 12 13 14 15 16 17 18 19 20 21 22 hero . moveLeft ( ) ne…" at bounding box center [458, 181] width 217 height 195
click at [371, 199] on div "hero . moveLeft ( ) nearestTarget = hero . findNearestEnemy ( ) distance = hero…" at bounding box center [468, 188] width 201 height 209
type textarea "nearestTarget = hero.findNearestEnemy()"
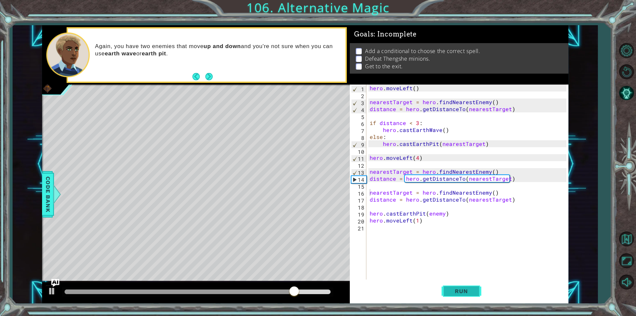
click at [449, 290] on span "Run" at bounding box center [461, 291] width 26 height 7
